Goal: Information Seeking & Learning: Compare options

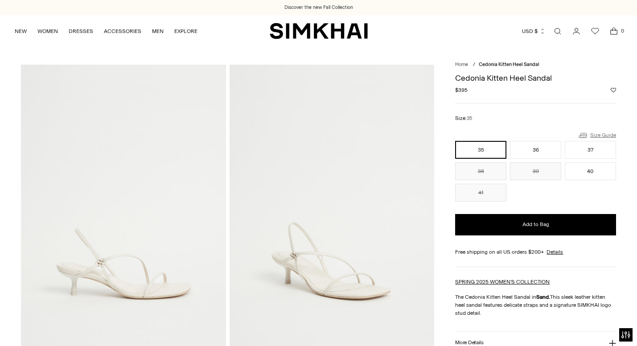
click at [598, 136] on link "Size Guide" at bounding box center [597, 135] width 38 height 11
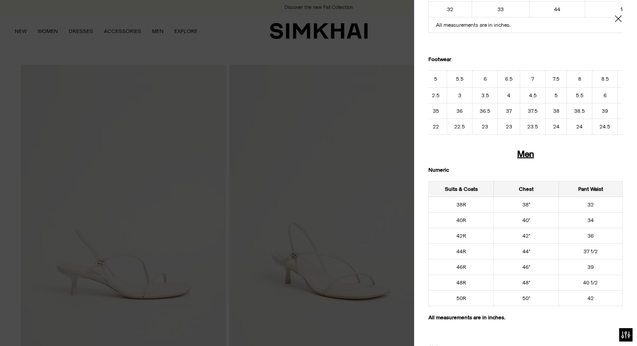
scroll to position [0, 16]
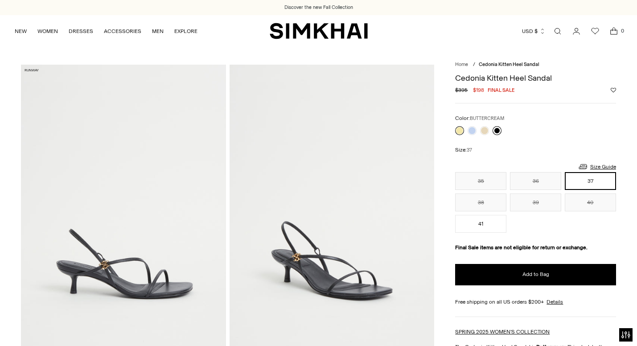
click at [496, 129] on link at bounding box center [497, 130] width 9 height 9
